Goal: Task Accomplishment & Management: Use online tool/utility

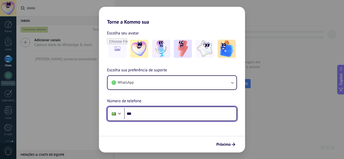
click at [180, 115] on input "***" at bounding box center [180, 114] width 112 height 12
type input "**********"
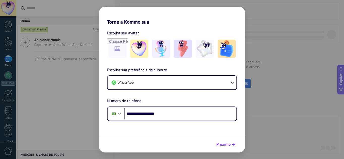
click at [221, 145] on span "Próximo" at bounding box center [223, 145] width 14 height 4
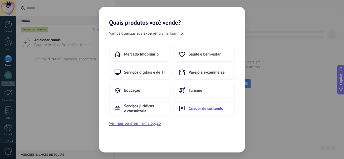
click at [207, 107] on span "Criador de conteúdo" at bounding box center [206, 108] width 35 height 5
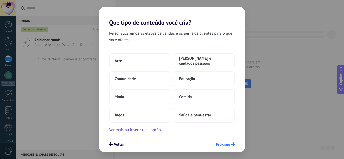
drag, startPoint x: 236, startPoint y: 149, endPoint x: 234, endPoint y: 147, distance: 2.9
click at [234, 147] on div "Voltar Próximo" at bounding box center [172, 144] width 146 height 17
click at [234, 147] on button "Próximo" at bounding box center [226, 145] width 24 height 9
click at [252, 147] on div "Que tipo de conteúdo você cria? Personalizaremos as etapas de vendas e os perfi…" at bounding box center [172, 79] width 344 height 159
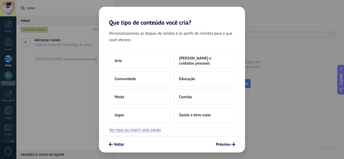
click at [266, 86] on div "Que tipo de conteúdo você cria? Personalizaremos as etapas de vendas e os perfi…" at bounding box center [172, 79] width 344 height 159
click at [152, 131] on button "Ver mais ou inserir uma opção" at bounding box center [135, 130] width 52 height 7
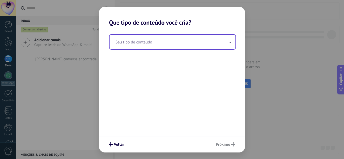
click at [200, 40] on input "text" at bounding box center [173, 42] width 126 height 15
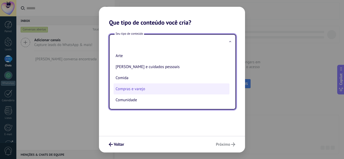
click at [188, 88] on li "Compras e varejo" at bounding box center [172, 89] width 116 height 11
type input "**********"
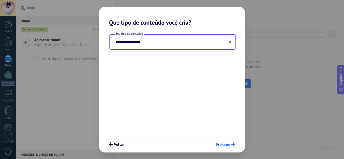
click at [225, 149] on button "Próximo" at bounding box center [226, 145] width 24 height 9
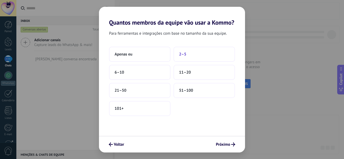
click at [190, 56] on button "2–5" at bounding box center [203, 54] width 61 height 15
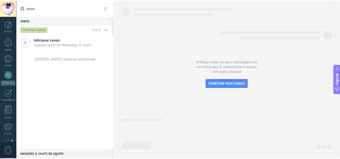
scroll to position [50, 0]
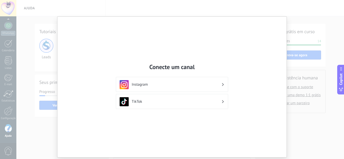
click at [302, 112] on div "Conecte um canal Instagram TikTok" at bounding box center [172, 79] width 344 height 159
click at [289, 149] on div "Conecte um canal Instagram TikTok" at bounding box center [172, 79] width 344 height 159
drag, startPoint x: 342, startPoint y: 37, endPoint x: 268, endPoint y: 67, distance: 79.7
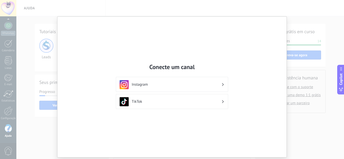
click at [268, 67] on div "Conecte um canal Instagram TikTok" at bounding box center [172, 79] width 344 height 159
click at [268, 67] on div "Conecte um canal Instagram TikTok" at bounding box center [171, 87] width 229 height 141
click at [301, 107] on div "Conecte um canal Instagram TikTok" at bounding box center [172, 79] width 344 height 159
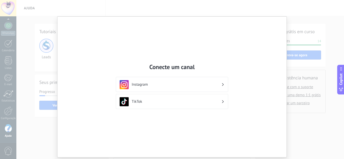
click at [206, 84] on h3 "Instagram" at bounding box center [177, 84] width 90 height 5
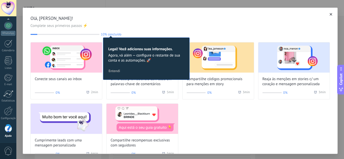
click at [291, 114] on div "Conecte seus canais ao inbox 0% 2 min Envie cód. promocionais com base em palav…" at bounding box center [179, 101] width 299 height 119
click at [330, 14] on use "button" at bounding box center [331, 14] width 3 height 3
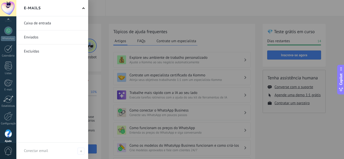
scroll to position [50, 0]
